Goal: Find specific page/section: Find specific page/section

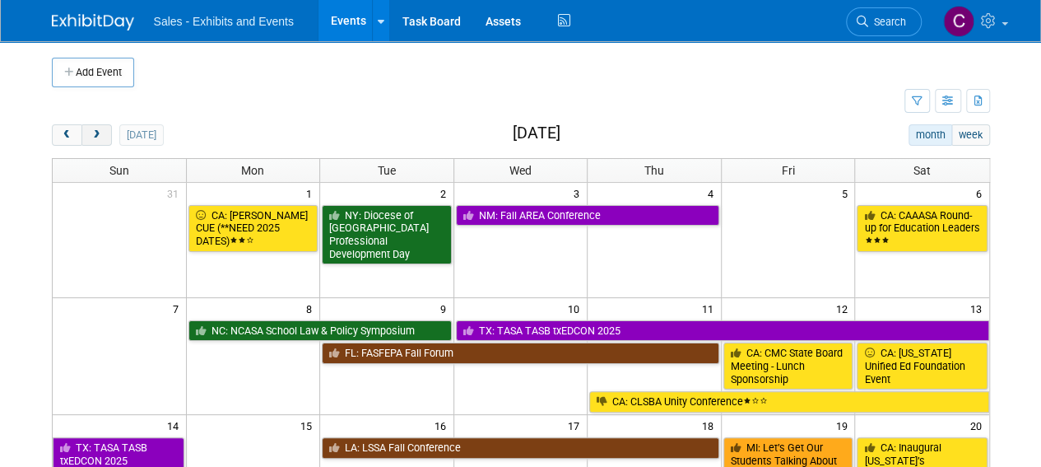
click at [100, 128] on button "next" at bounding box center [97, 134] width 30 height 21
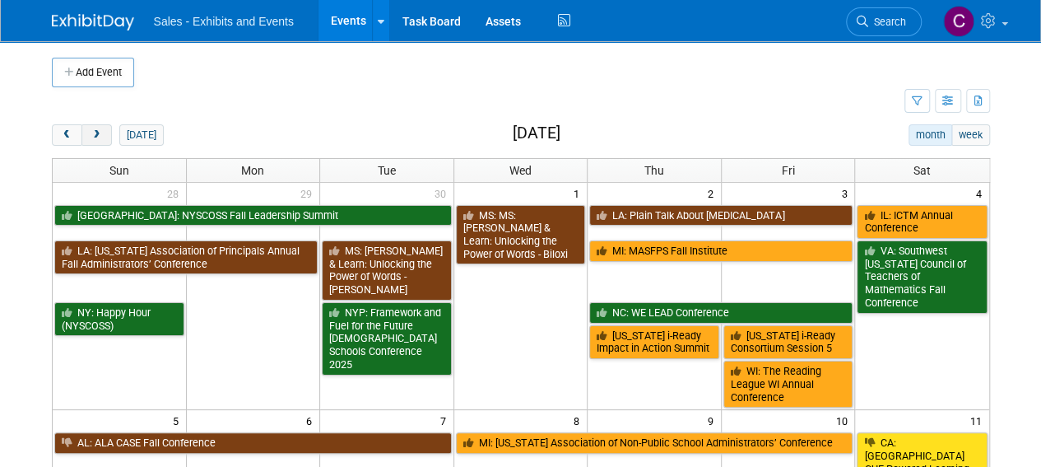
click at [100, 128] on button "next" at bounding box center [97, 134] width 30 height 21
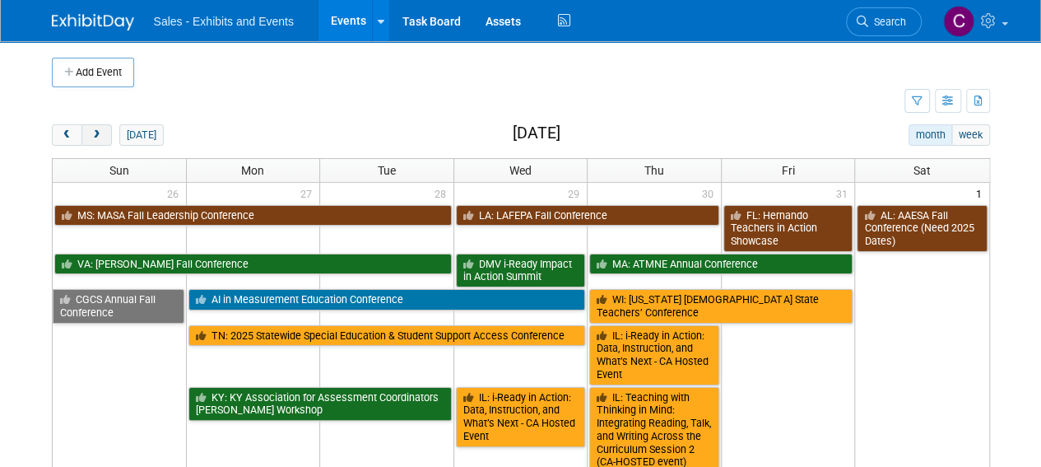
click at [100, 128] on button "next" at bounding box center [97, 134] width 30 height 21
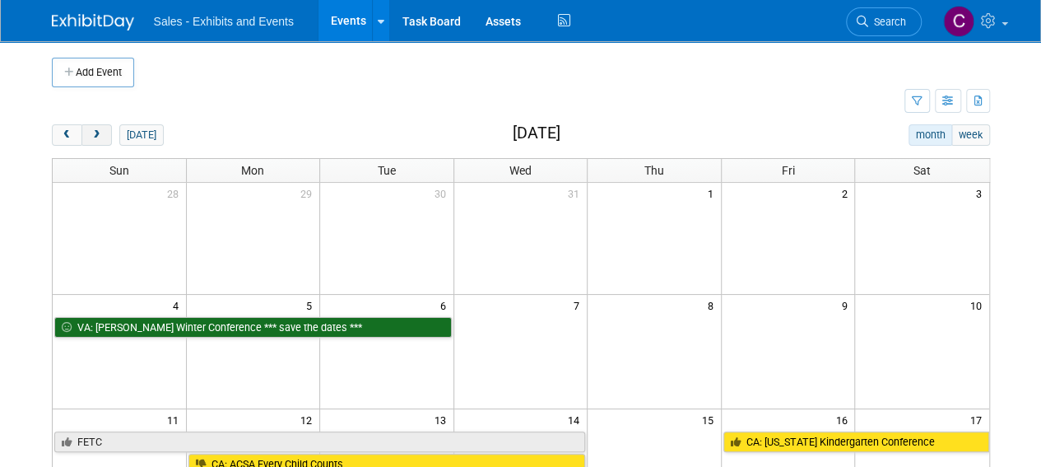
click at [100, 130] on span "next" at bounding box center [97, 135] width 12 height 11
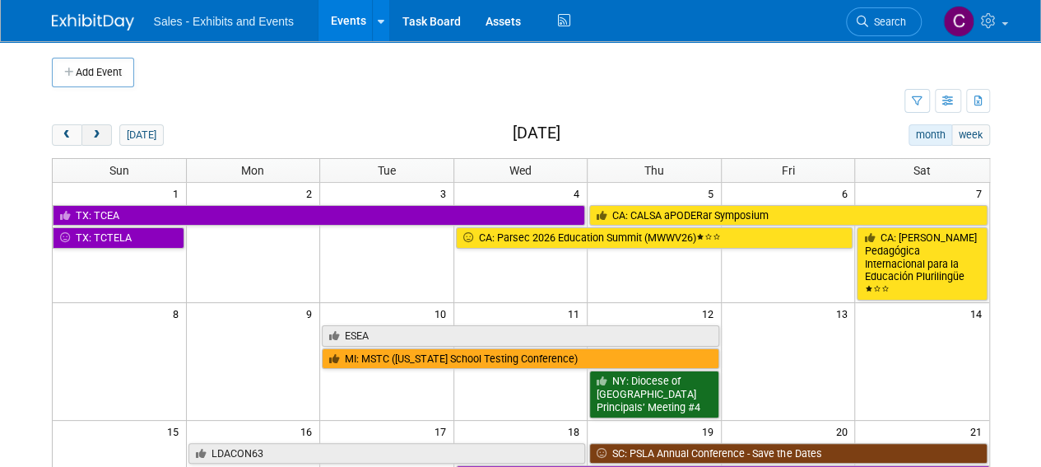
click at [100, 130] on span "next" at bounding box center [97, 135] width 12 height 11
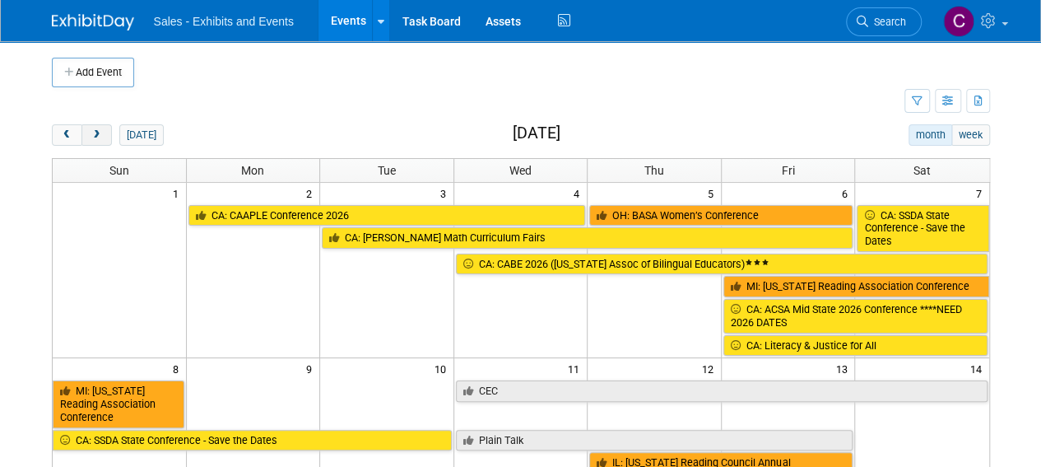
click at [100, 130] on span "next" at bounding box center [97, 135] width 12 height 11
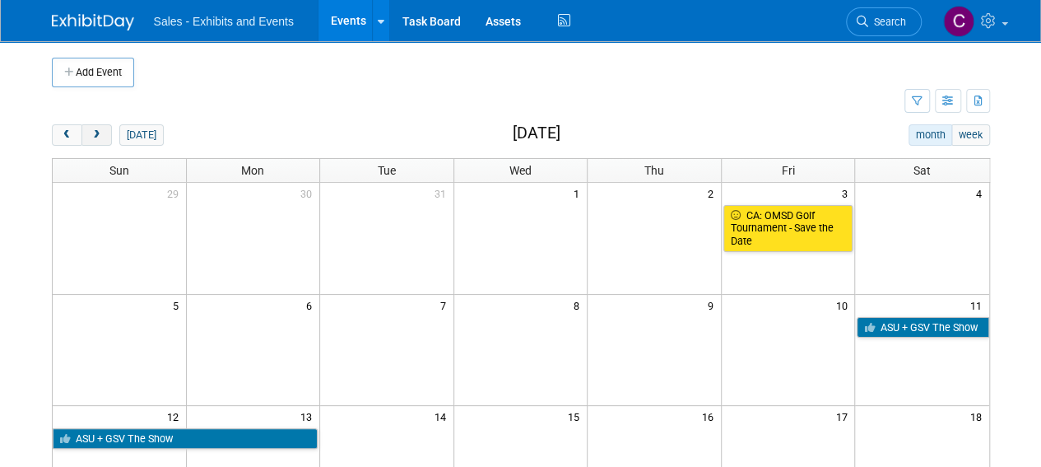
click at [100, 130] on span "next" at bounding box center [97, 135] width 12 height 11
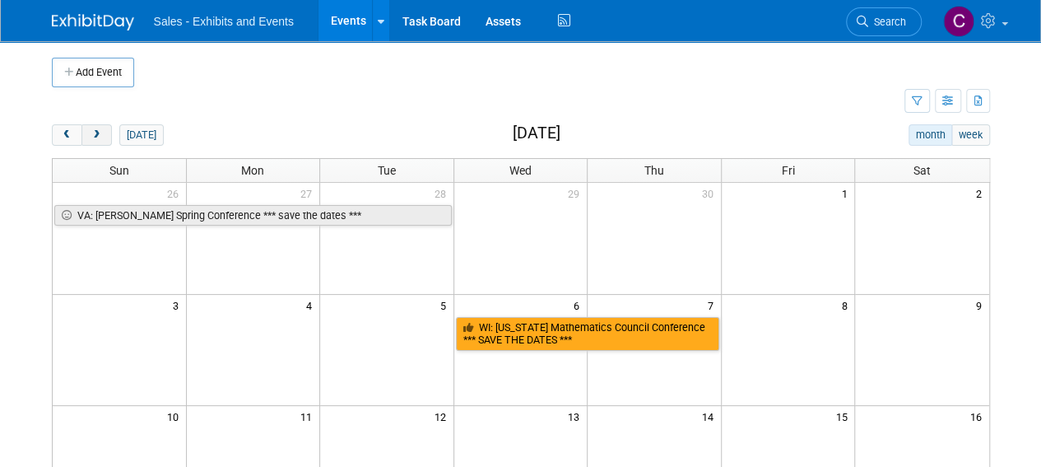
click at [100, 130] on span "next" at bounding box center [97, 135] width 12 height 11
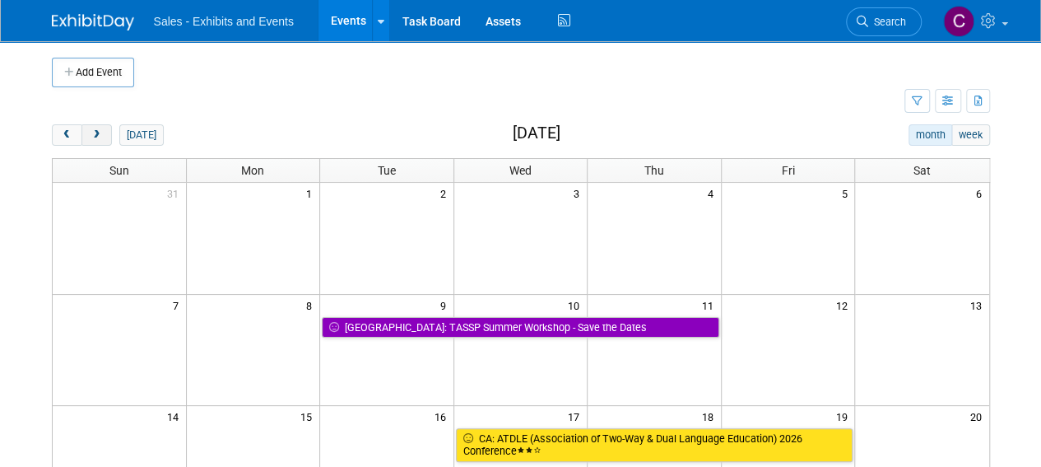
click at [100, 130] on span "next" at bounding box center [97, 135] width 12 height 11
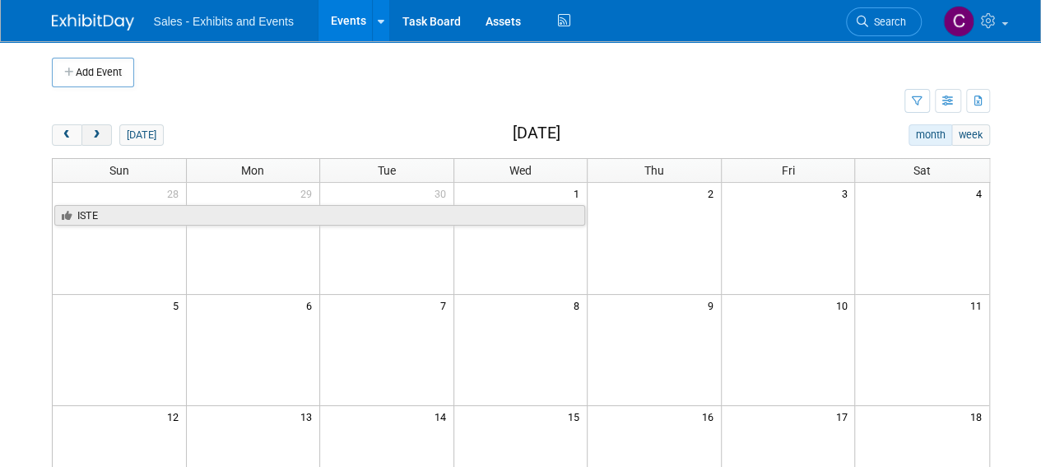
click at [100, 130] on span "next" at bounding box center [97, 135] width 12 height 11
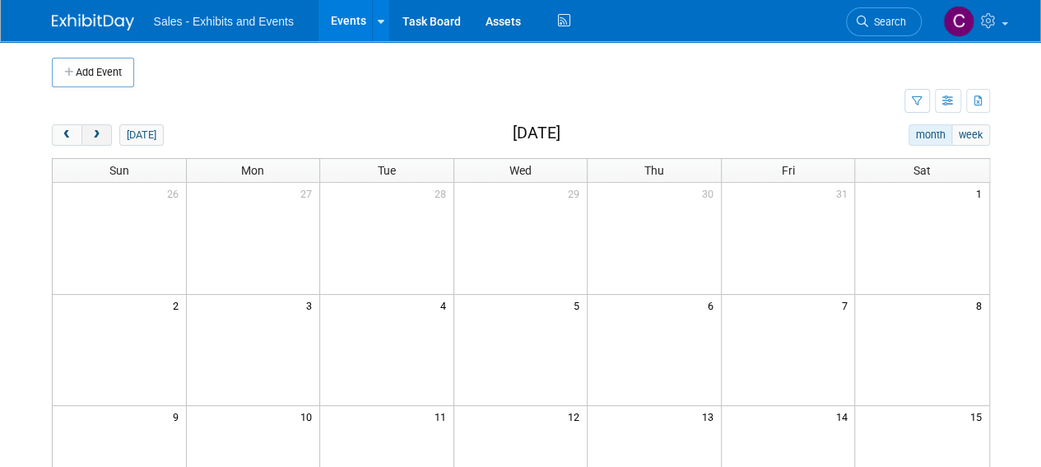
click at [100, 130] on span "next" at bounding box center [97, 135] width 12 height 11
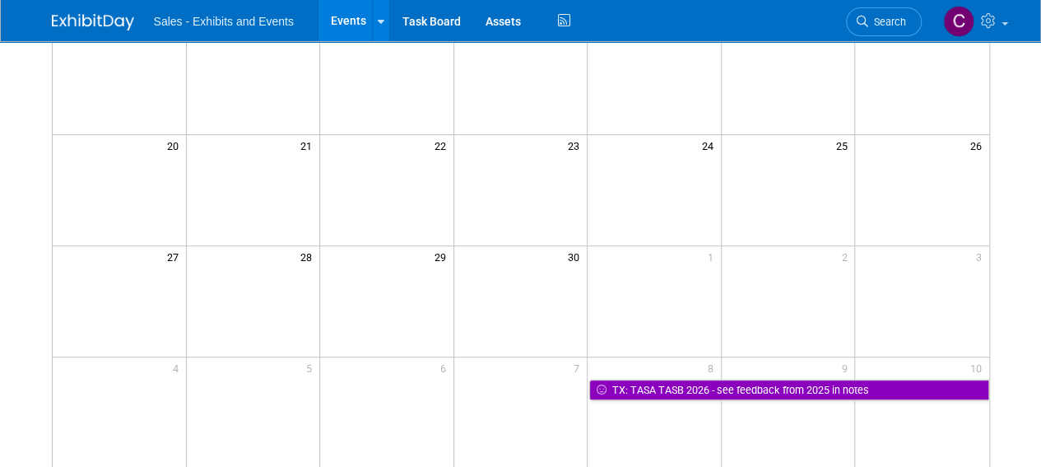
scroll to position [389, 0]
